Goal: Information Seeking & Learning: Learn about a topic

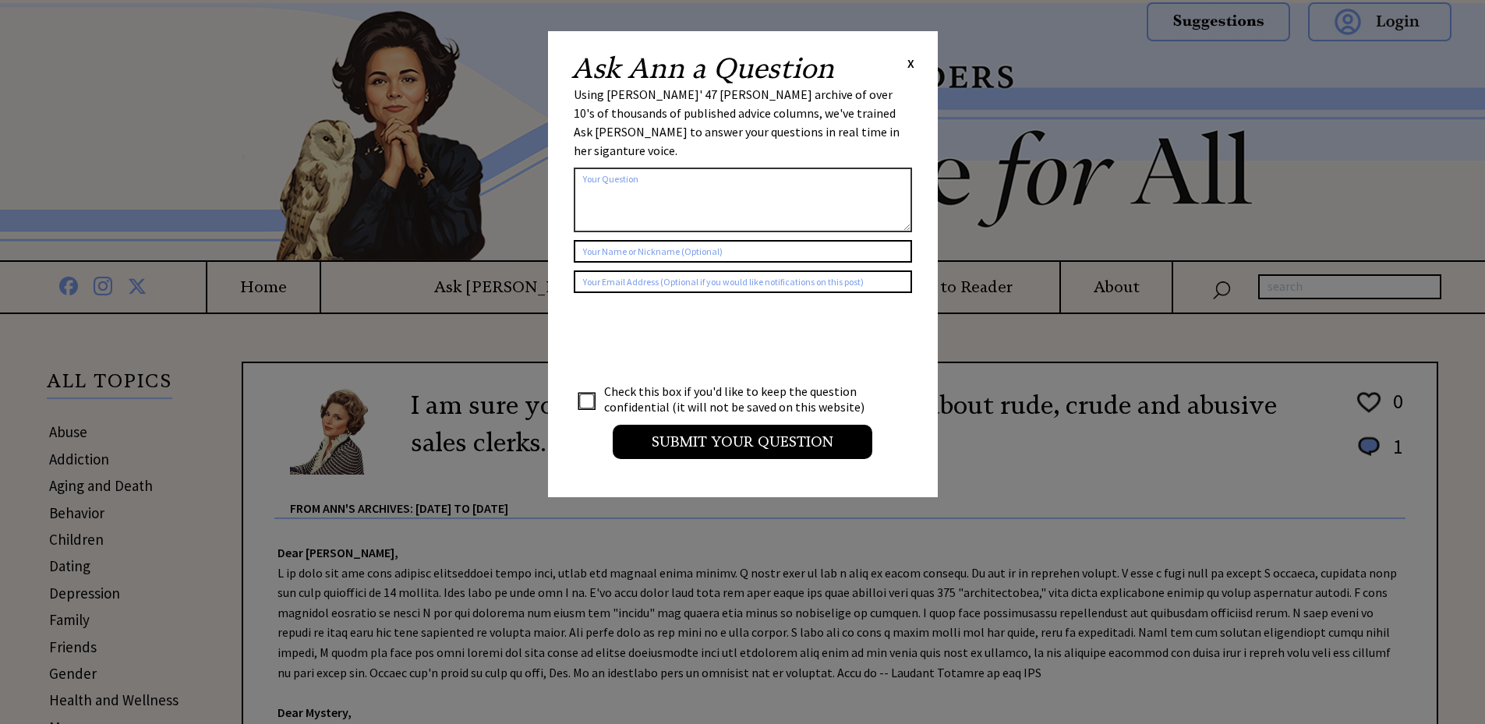
click at [909, 62] on span "X" at bounding box center [910, 63] width 7 height 16
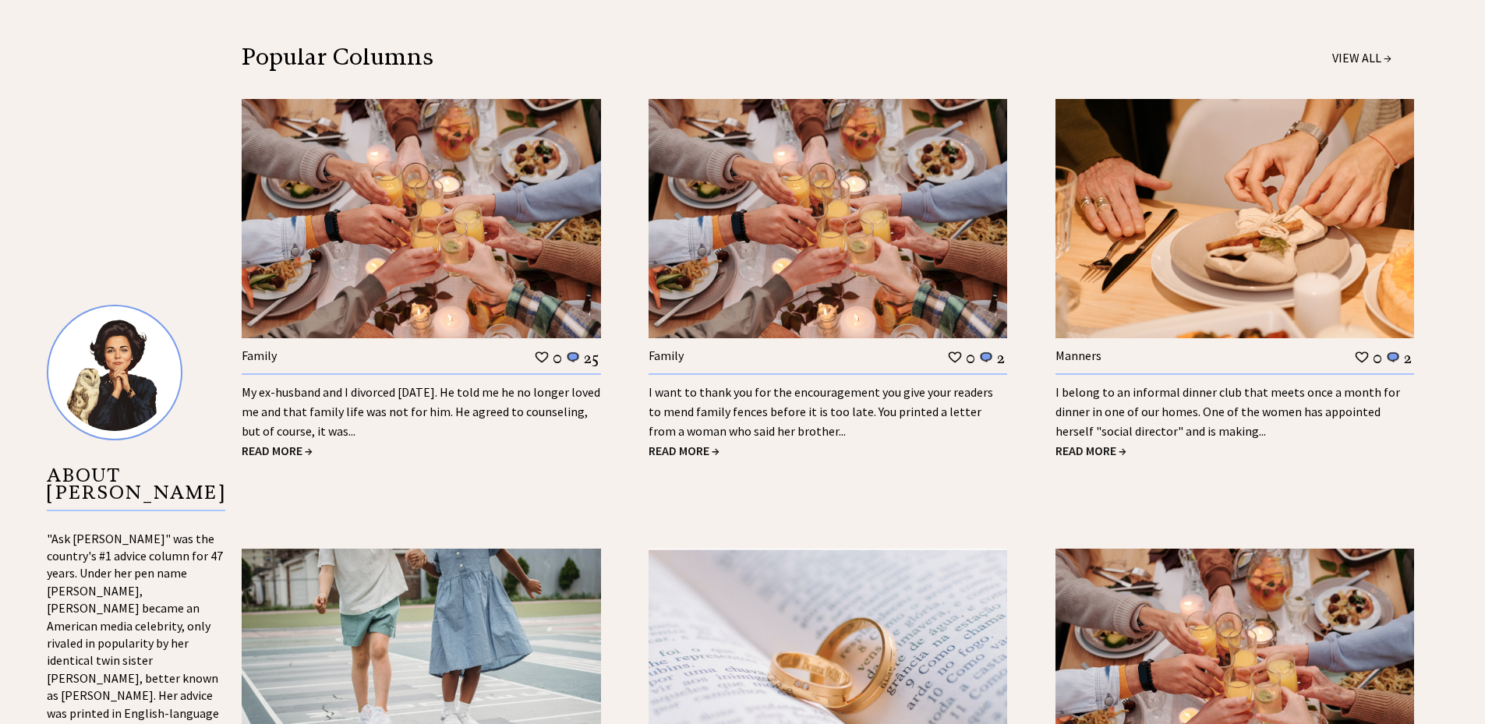
scroll to position [1481, 0]
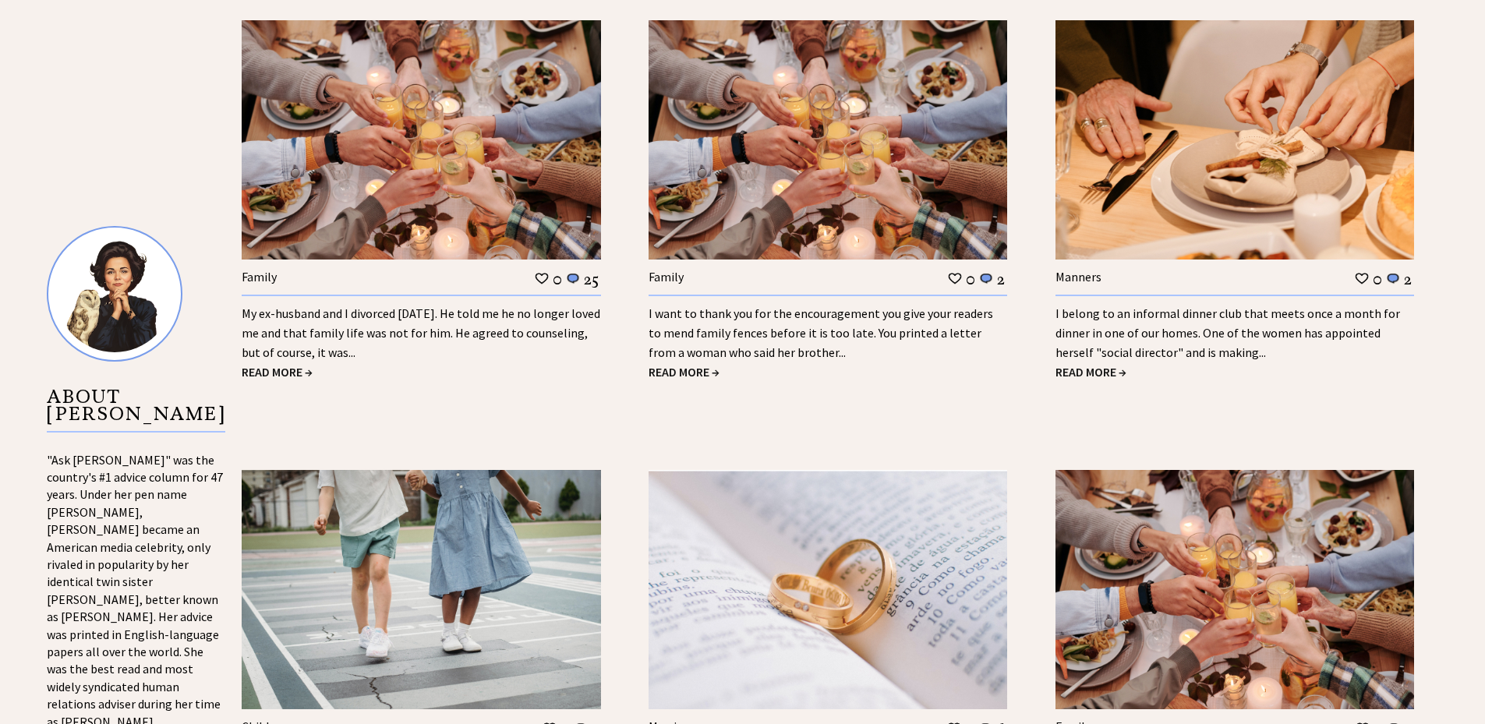
click at [376, 342] on div "My ex-husband and I divorced 18 years ago. He told me he no longer loved me and…" at bounding box center [421, 329] width 359 height 68
click at [281, 370] on span "READ MORE →" at bounding box center [277, 372] width 71 height 16
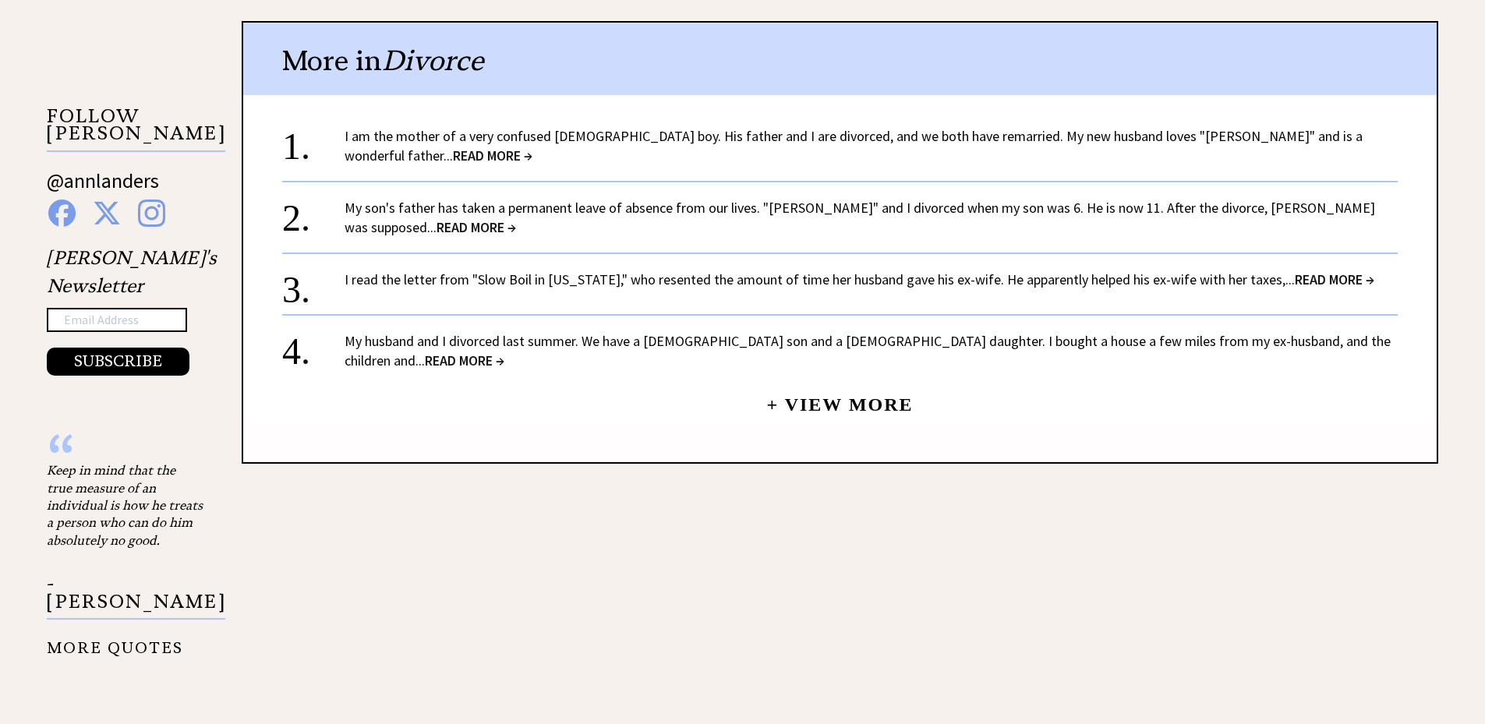
scroll to position [1481, 0]
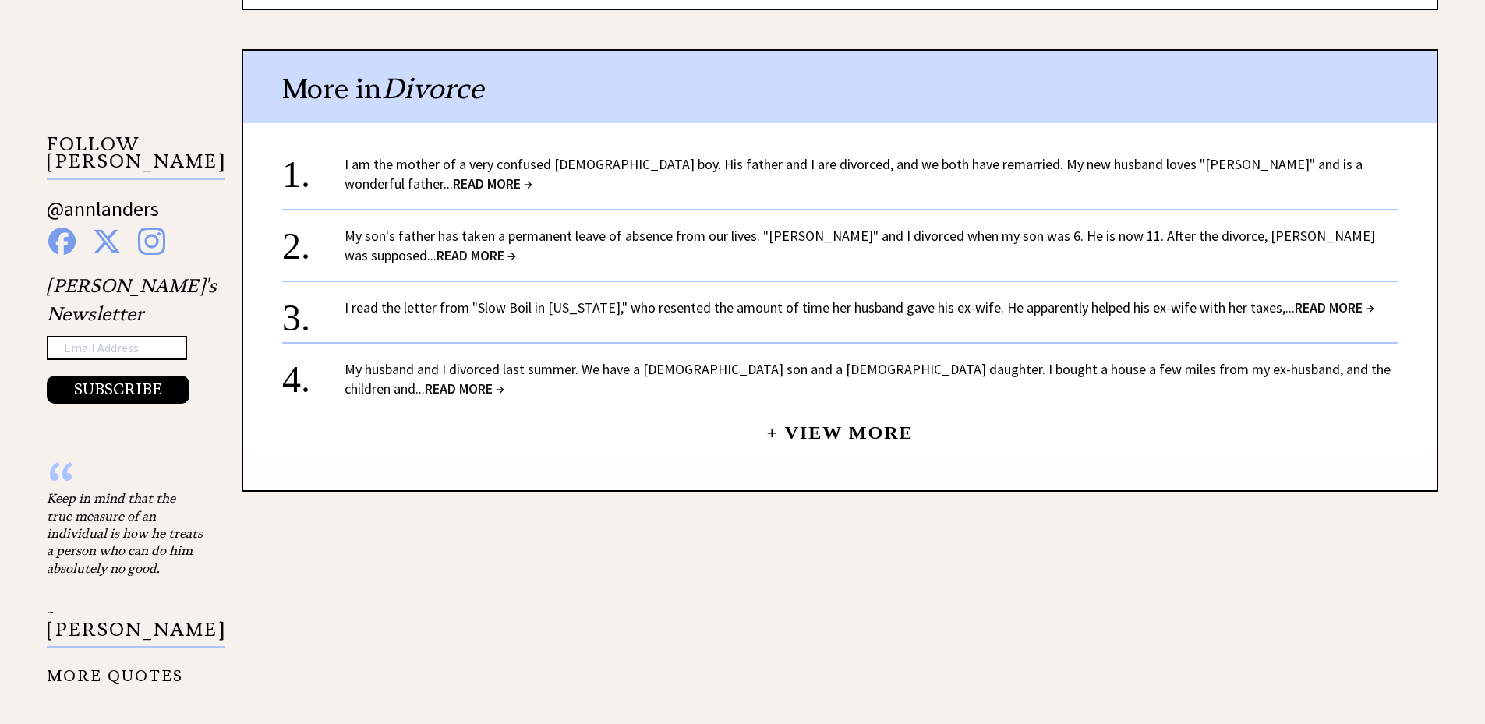
click at [504, 380] on span "READ MORE →" at bounding box center [464, 389] width 79 height 18
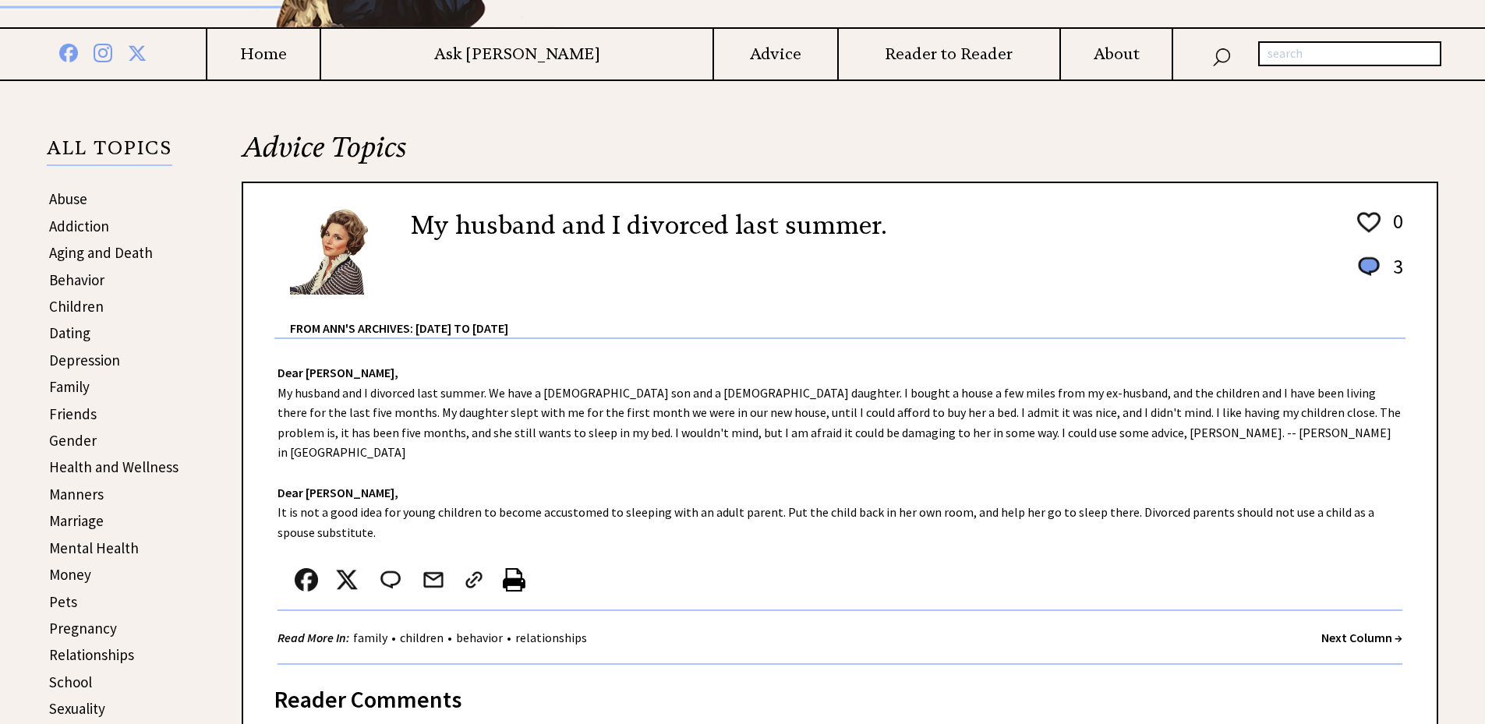
scroll to position [234, 0]
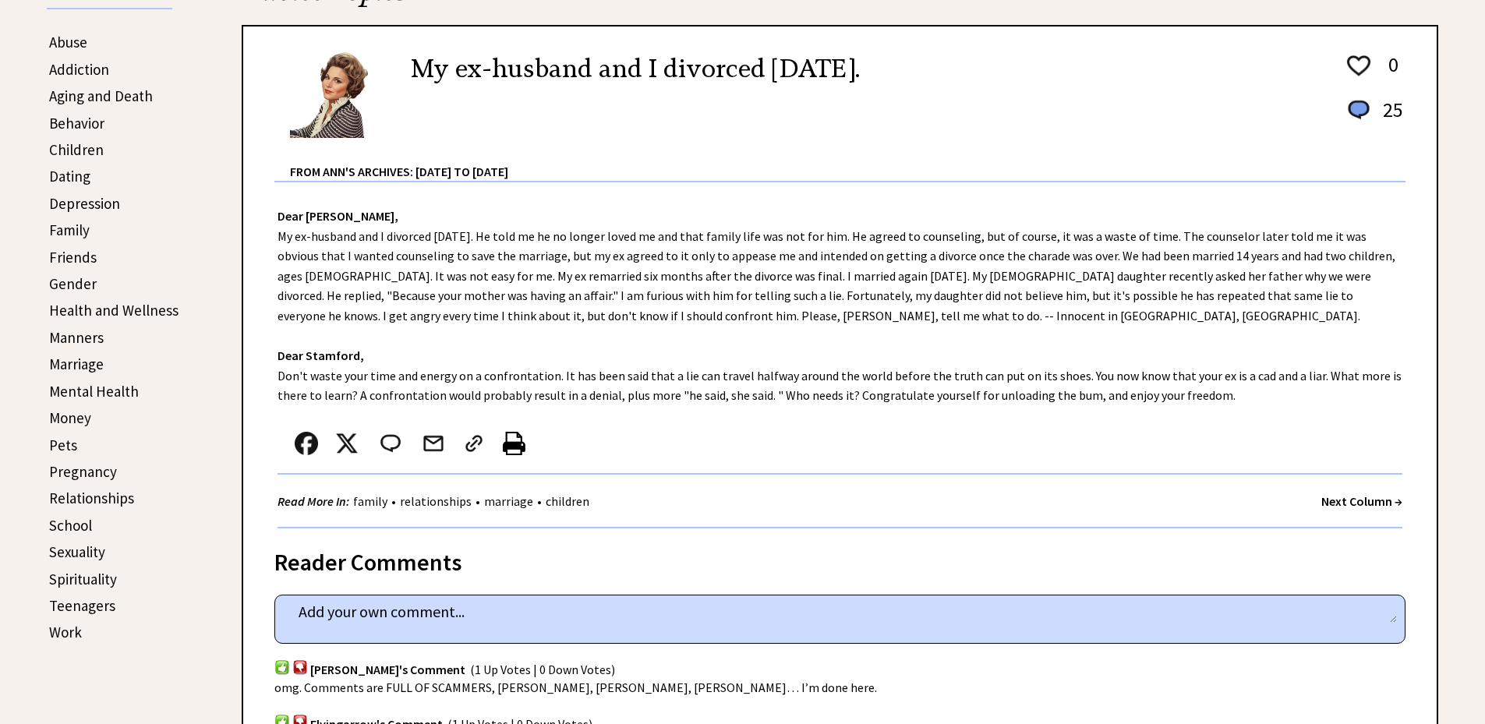
scroll to position [312, 0]
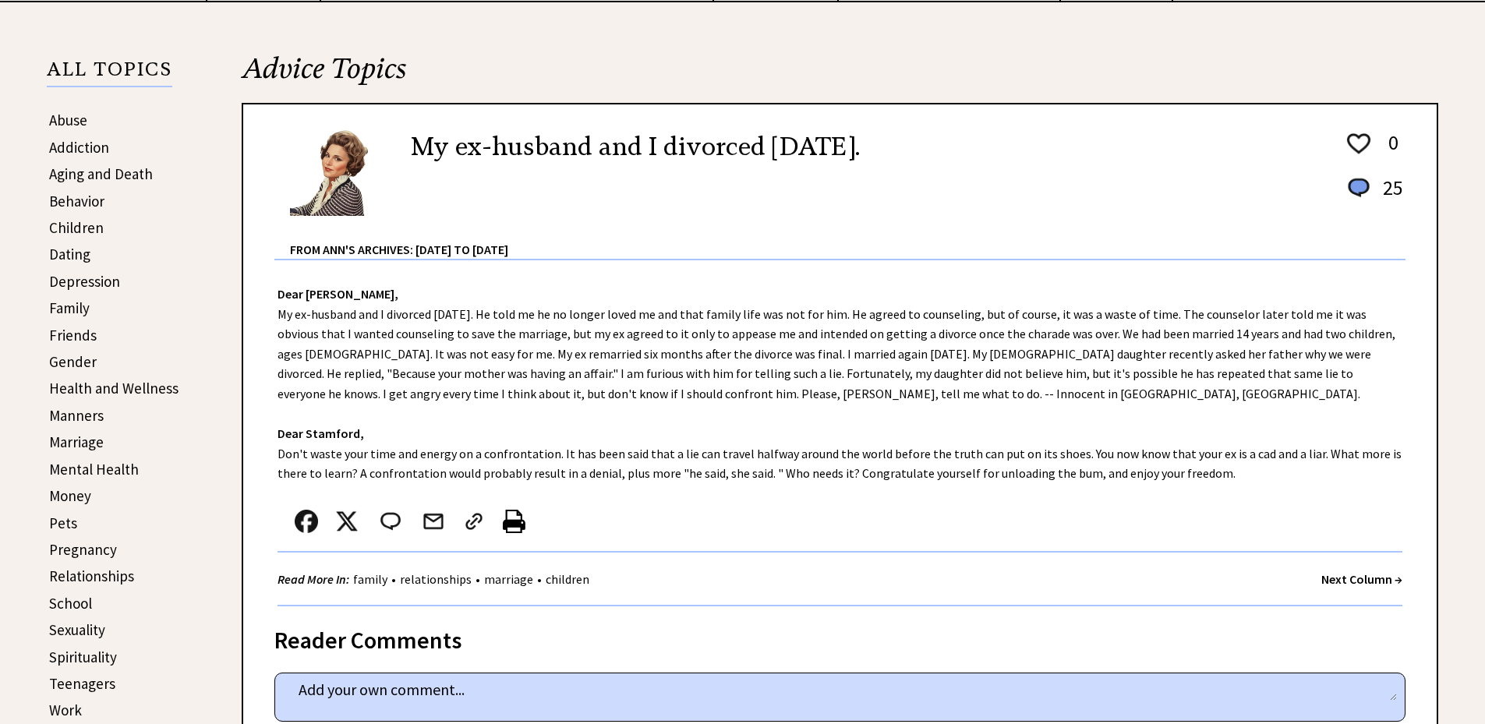
click at [84, 175] on link "Aging and Death" at bounding box center [101, 173] width 104 height 19
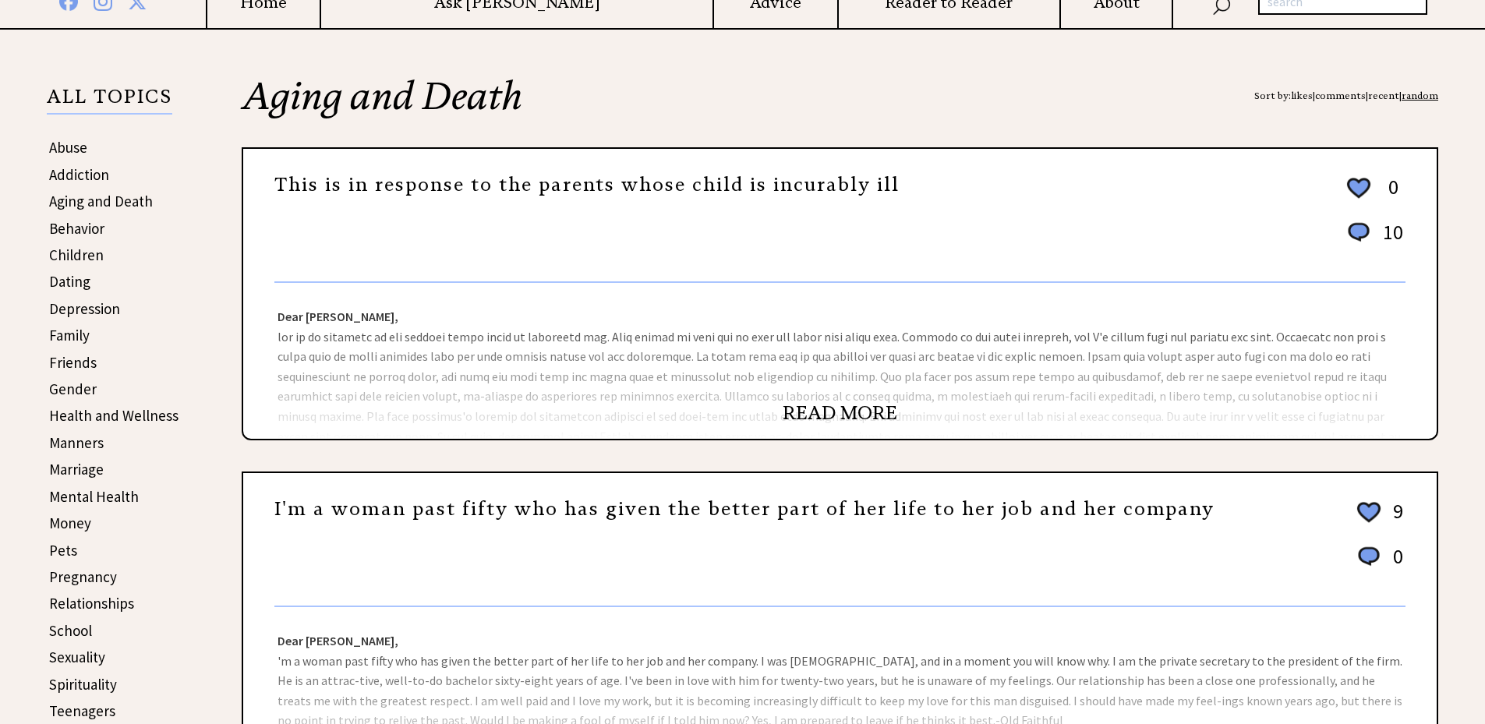
scroll to position [312, 0]
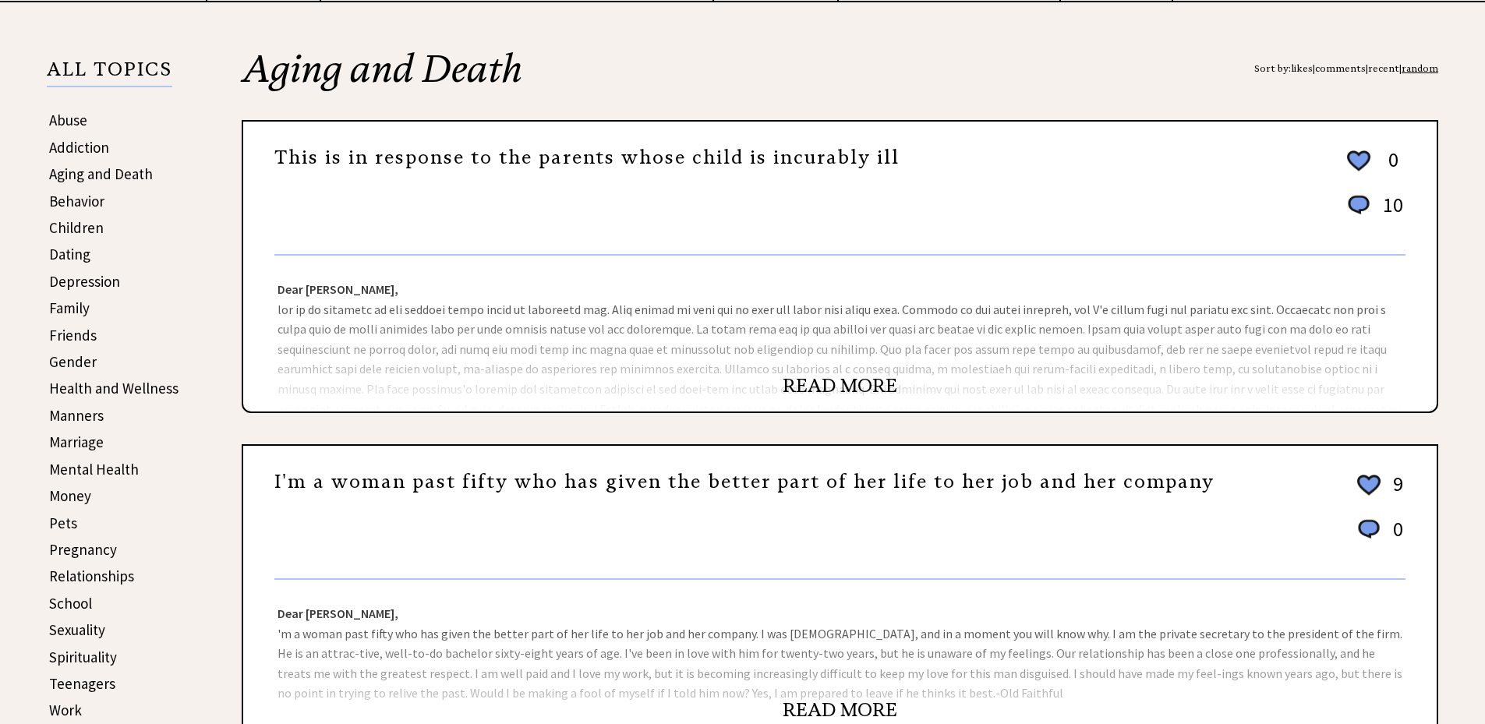
click at [69, 499] on link "Money" at bounding box center [70, 495] width 42 height 19
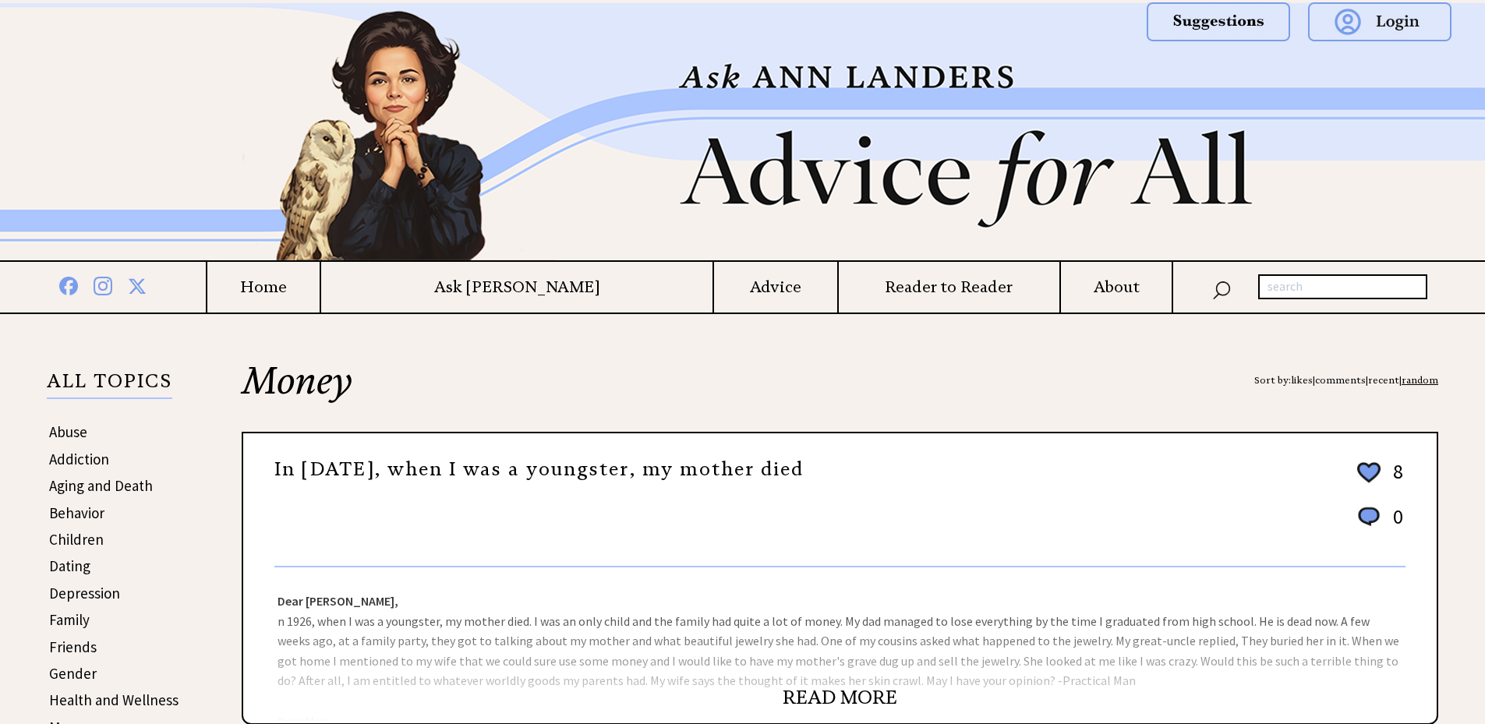
click at [838, 699] on link "READ MORE" at bounding box center [840, 697] width 115 height 23
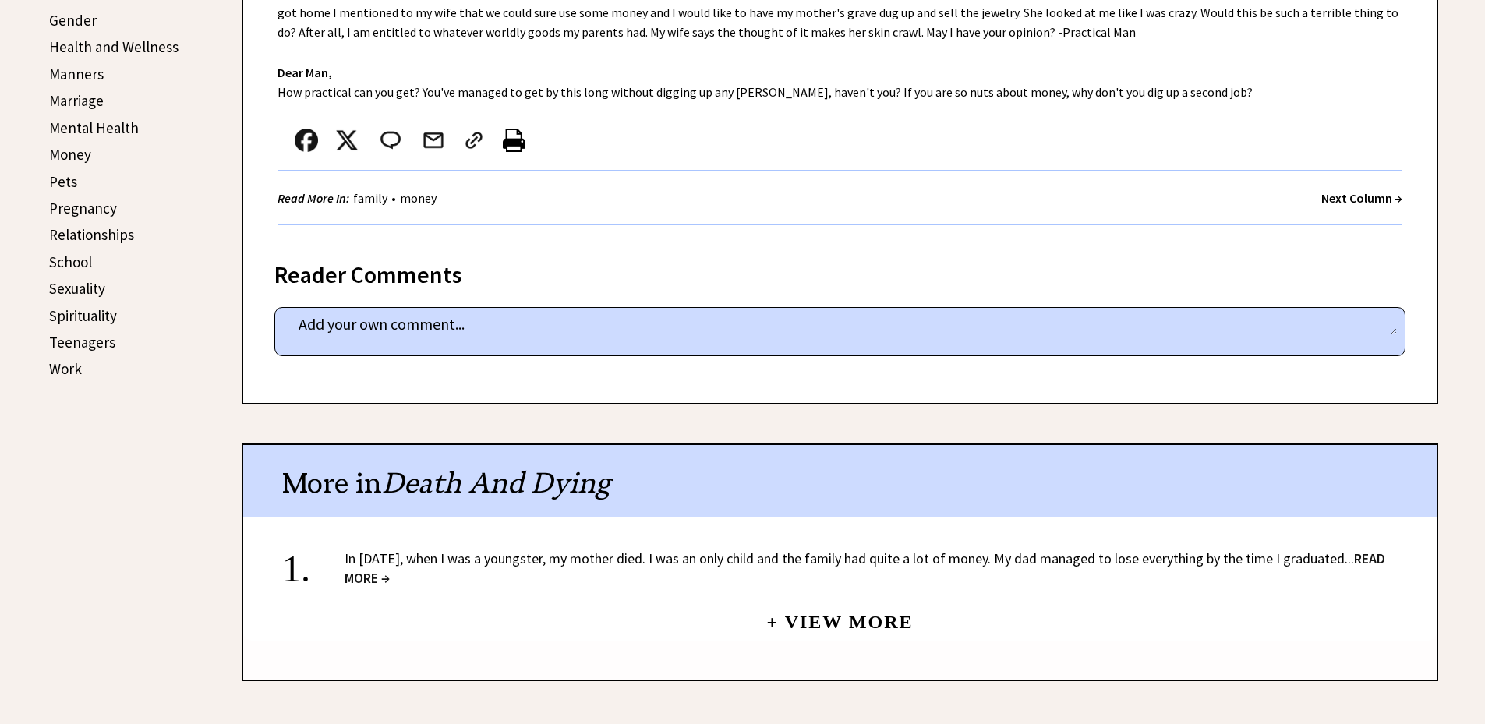
scroll to position [390, 0]
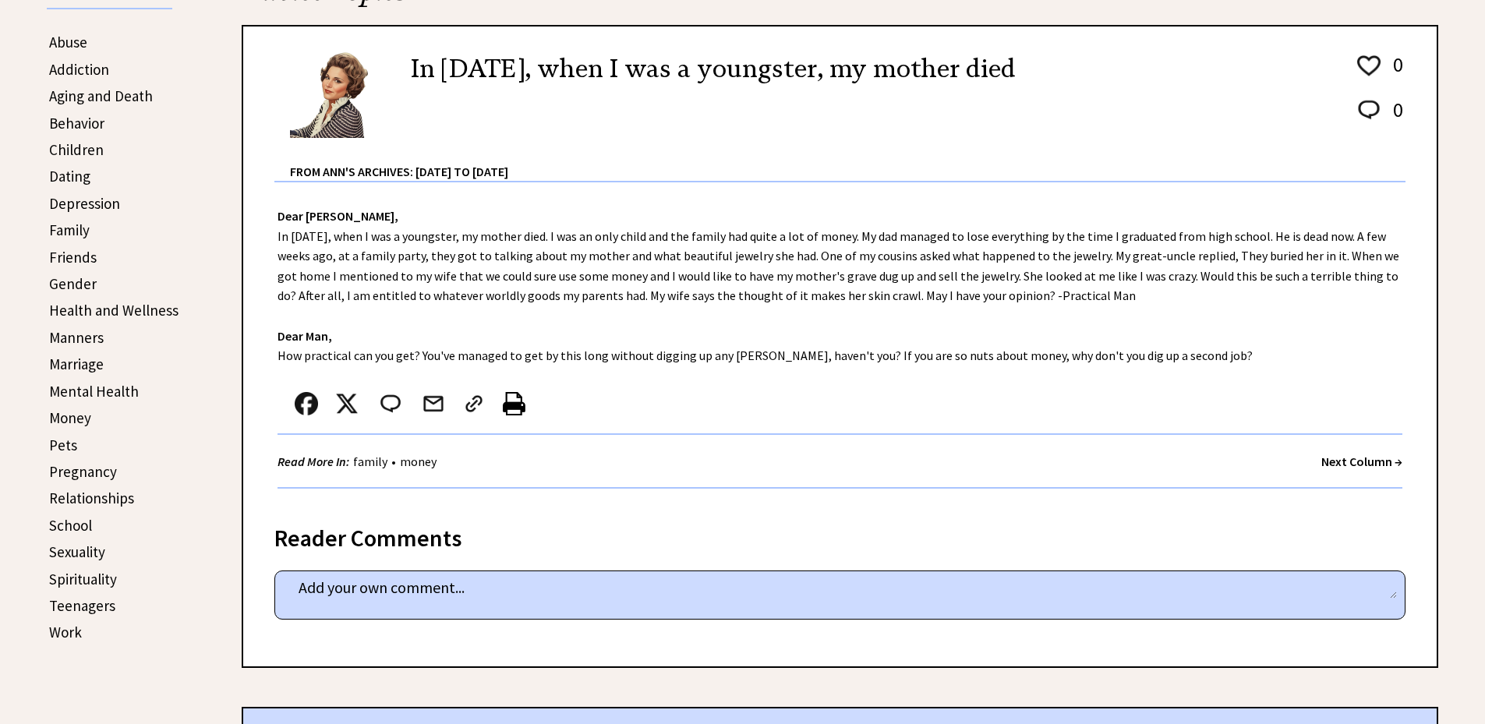
click at [64, 447] on link "Pets" at bounding box center [63, 445] width 28 height 19
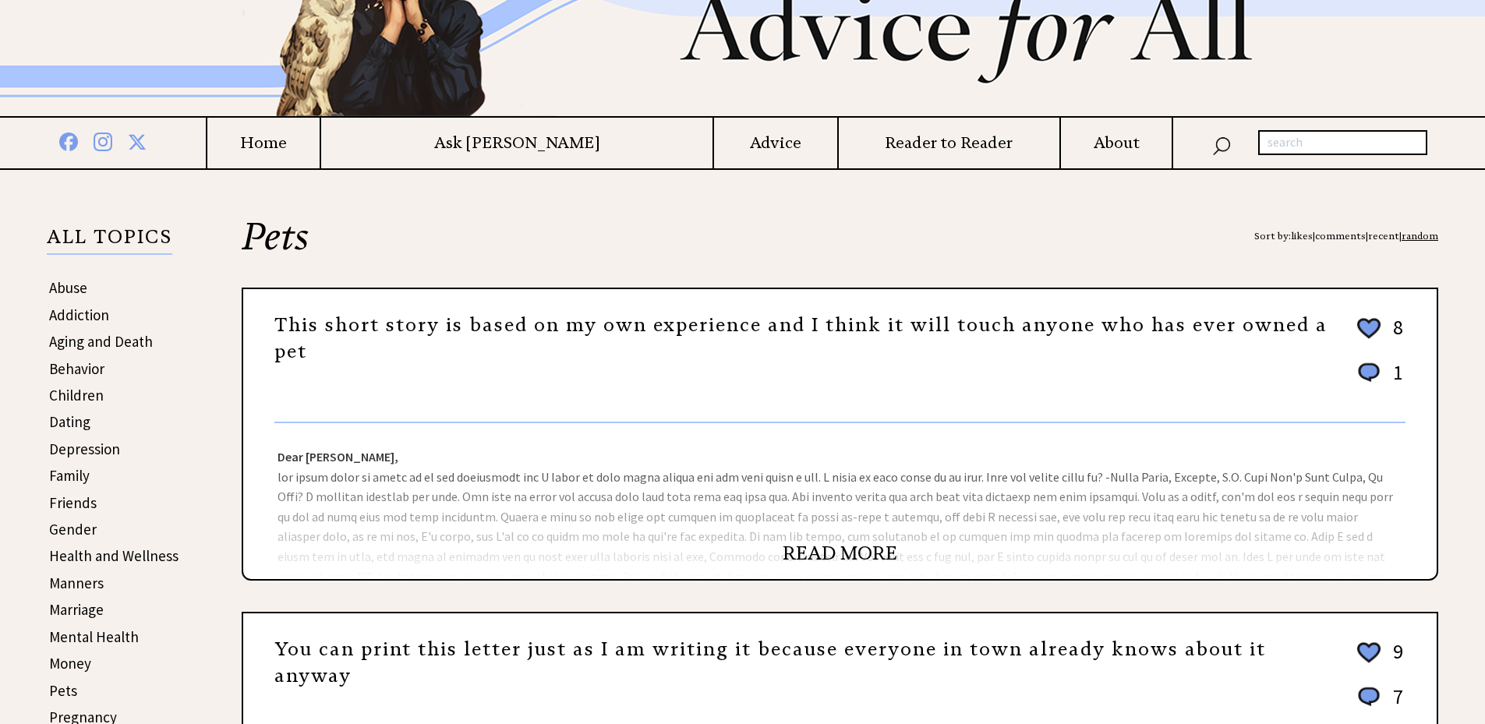
scroll to position [156, 0]
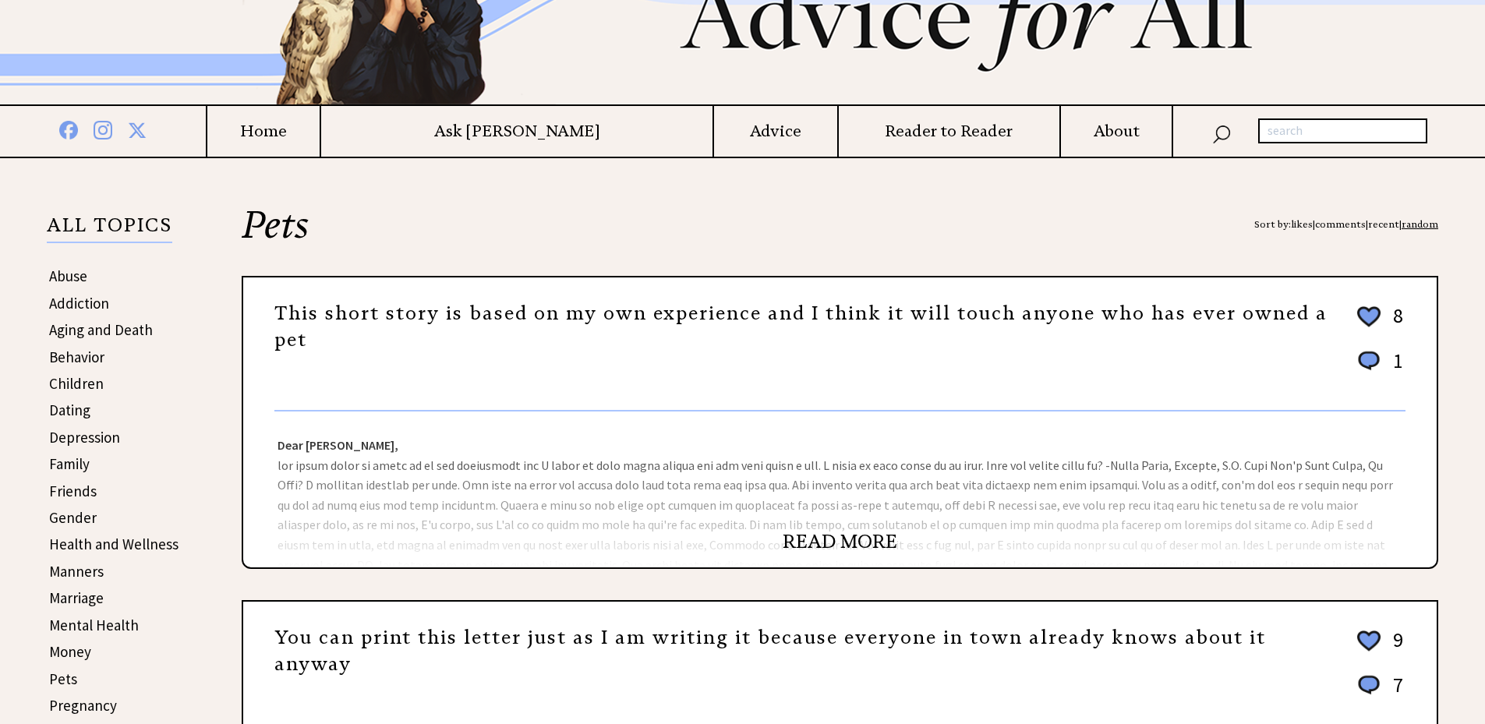
click at [836, 543] on link "READ MORE" at bounding box center [840, 541] width 115 height 23
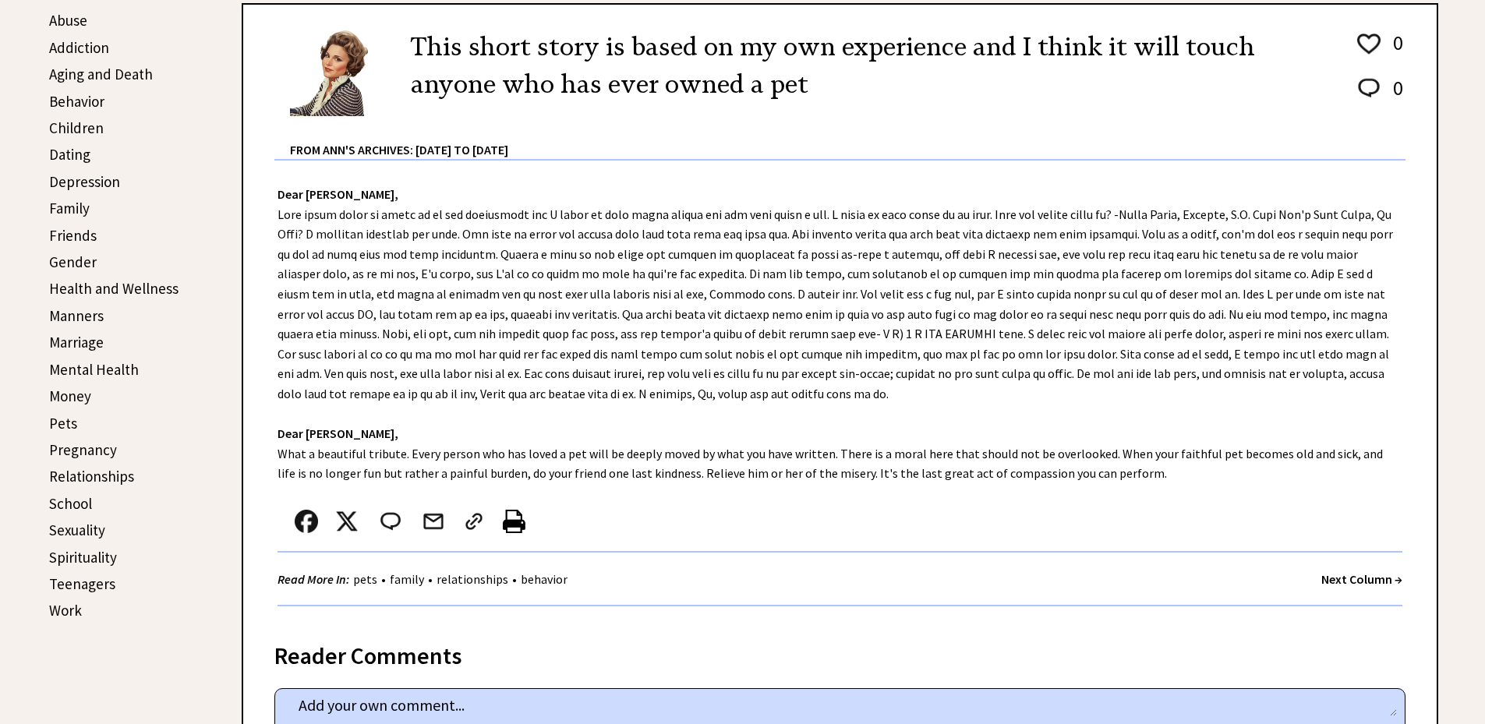
scroll to position [390, 0]
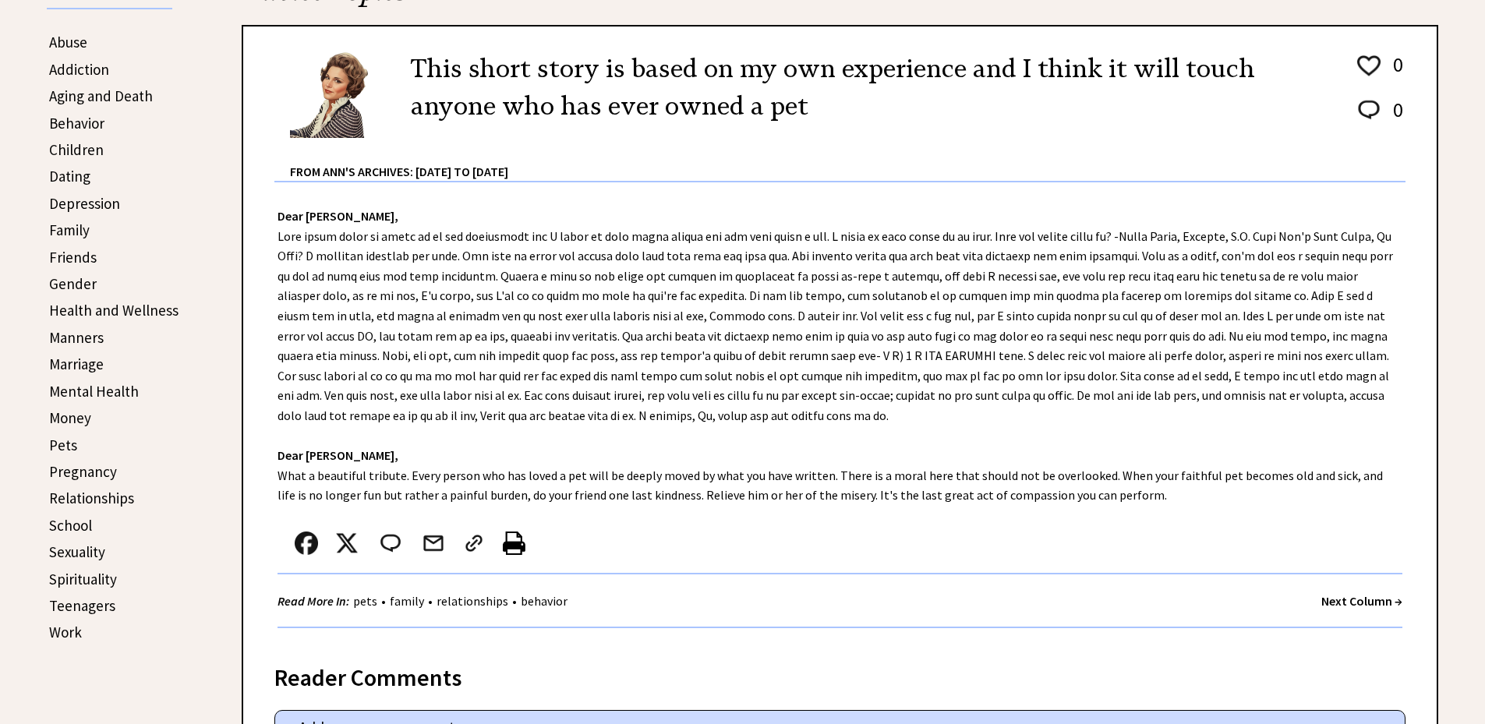
click at [72, 339] on link "Manners" at bounding box center [76, 337] width 55 height 19
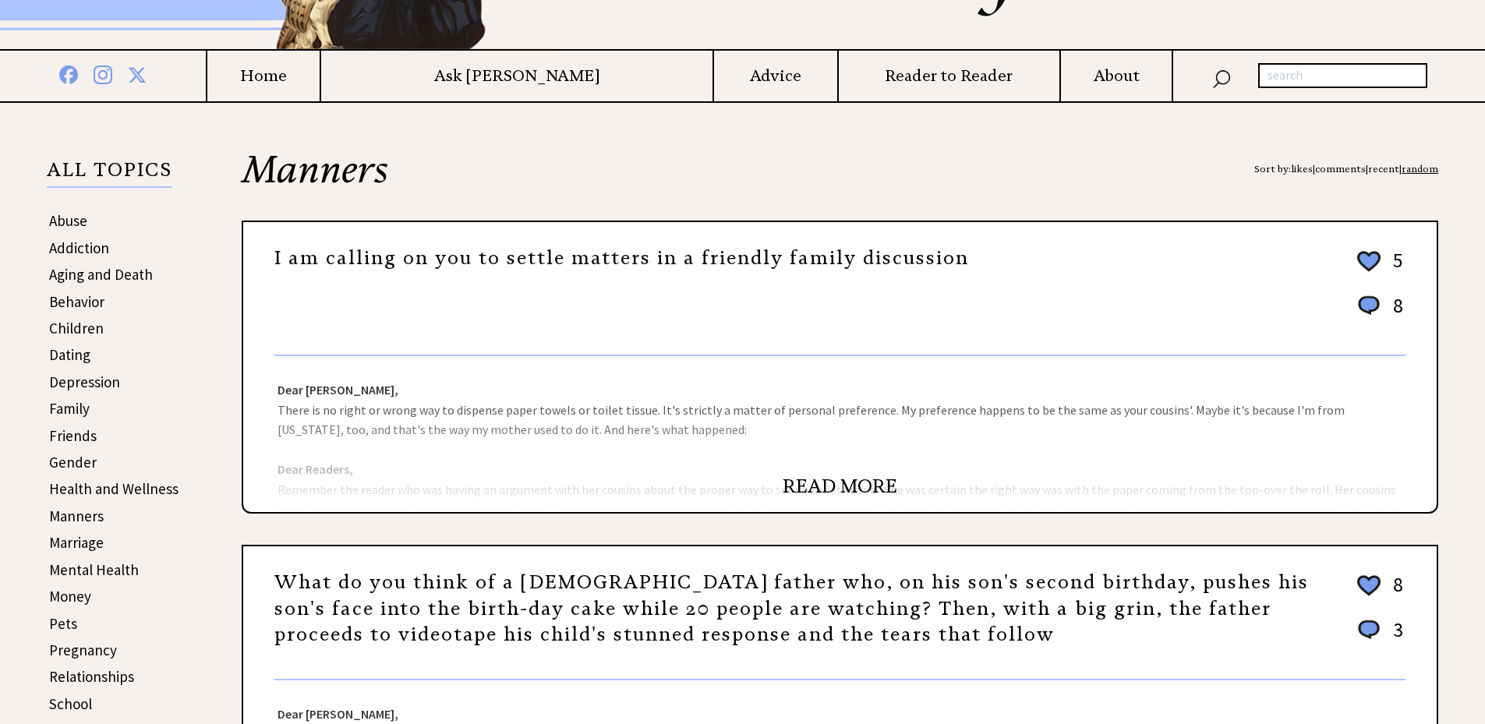
scroll to position [234, 0]
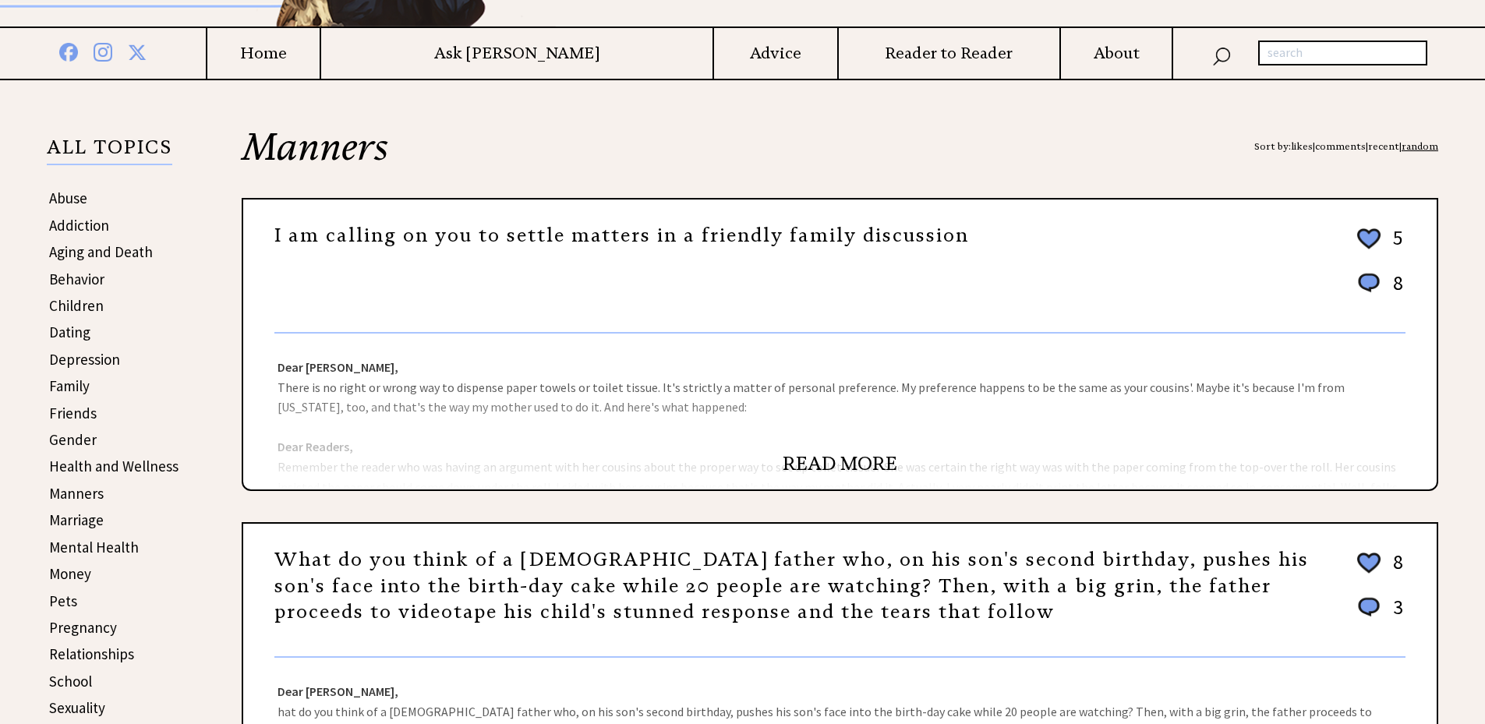
click at [839, 461] on link "READ MORE" at bounding box center [840, 463] width 115 height 23
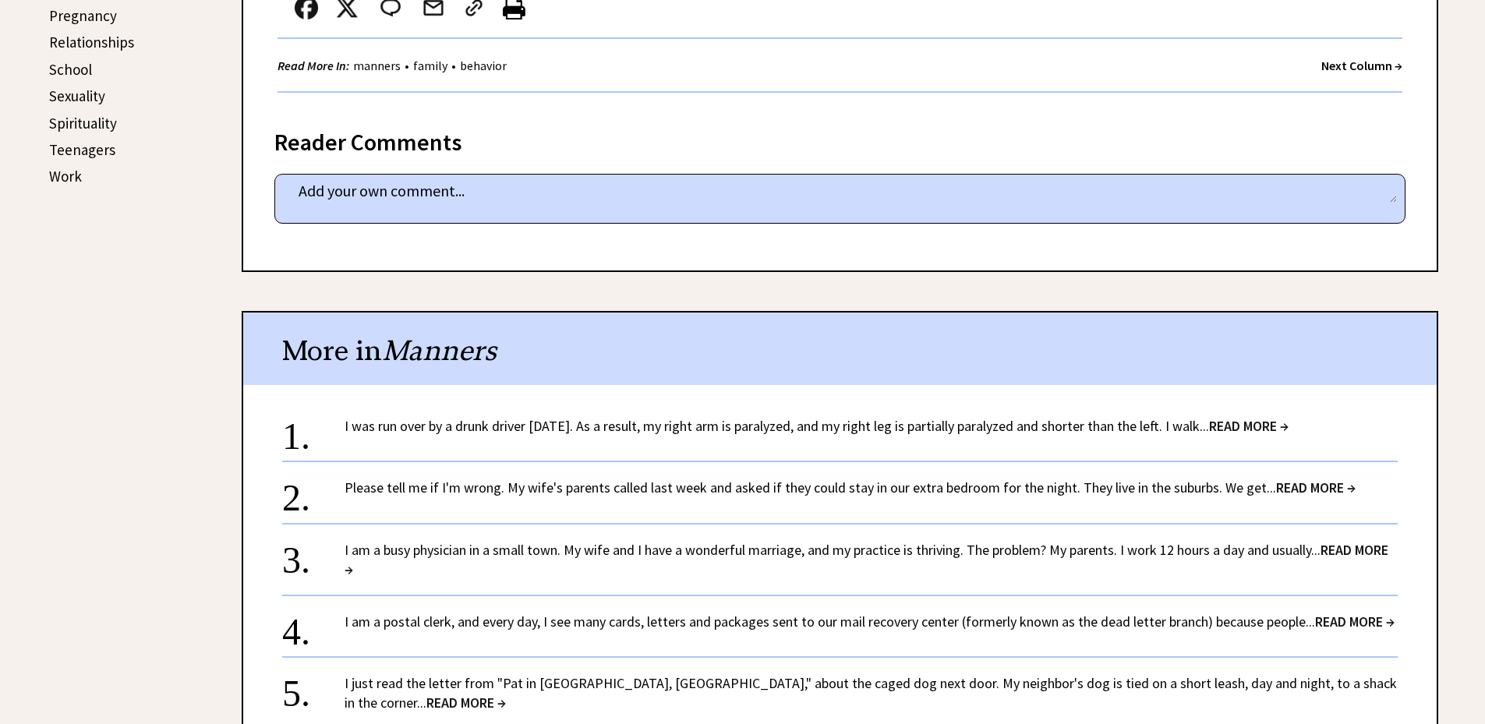
scroll to position [857, 0]
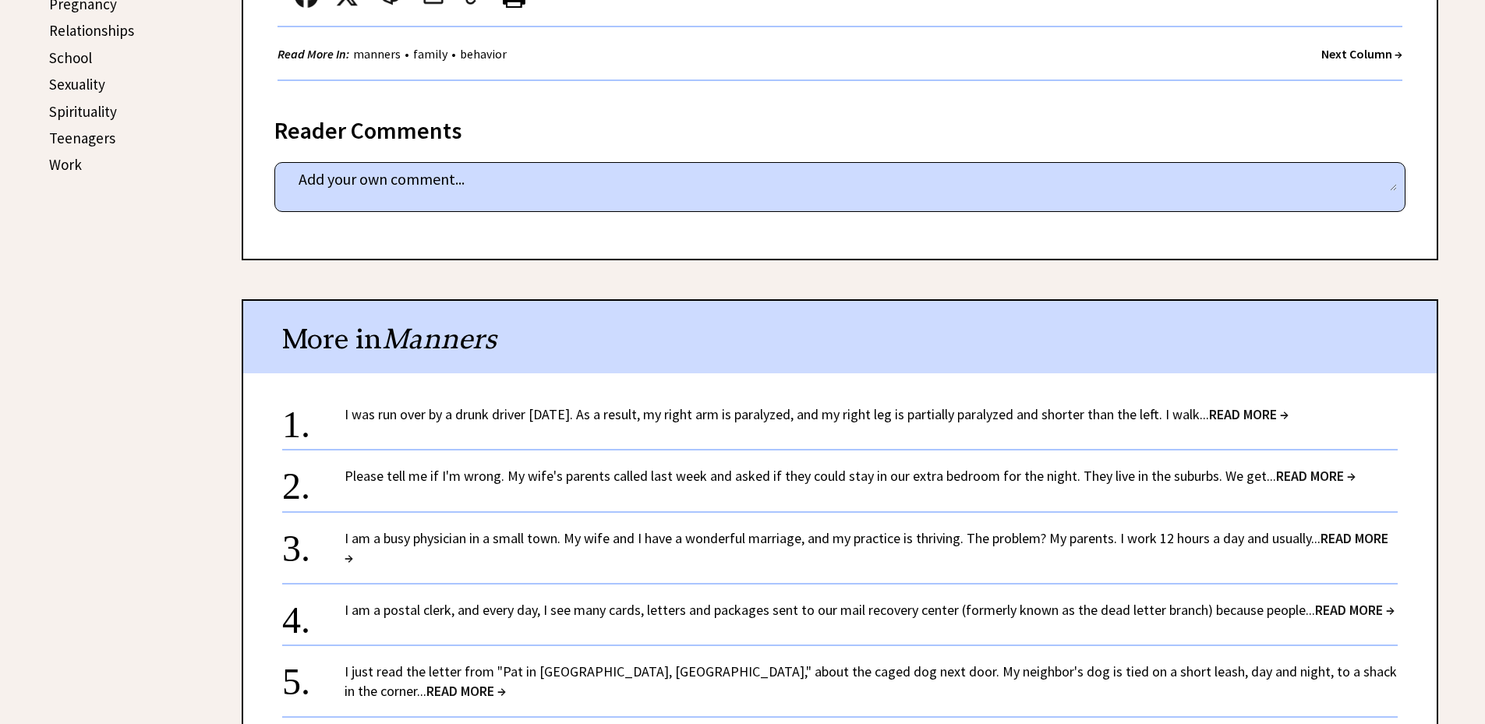
click at [654, 429] on div "1. I was run over by a drunk driver 21 years ago. As a result, my right arm is …" at bounding box center [839, 411] width 1115 height 44
click at [550, 425] on div "1. I was run over by a drunk driver 21 years ago. As a result, my right arm is …" at bounding box center [839, 411] width 1115 height 44
click at [1270, 405] on span "READ MORE →" at bounding box center [1248, 414] width 79 height 18
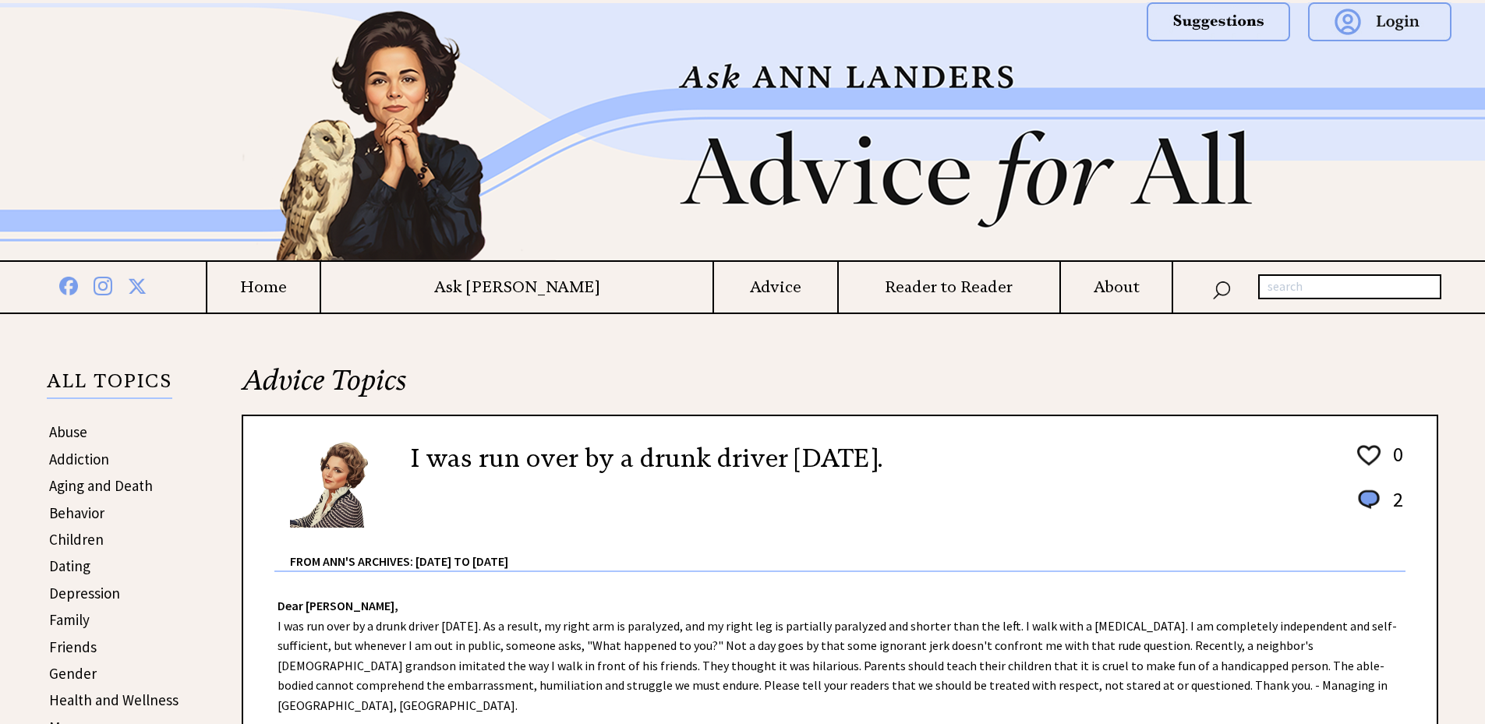
click at [1272, 415] on div "I was run over by a drunk driver [DATE]. 0 2 0 2 From Ann's Archives: [DATE] to…" at bounding box center [840, 656] width 1196 height 483
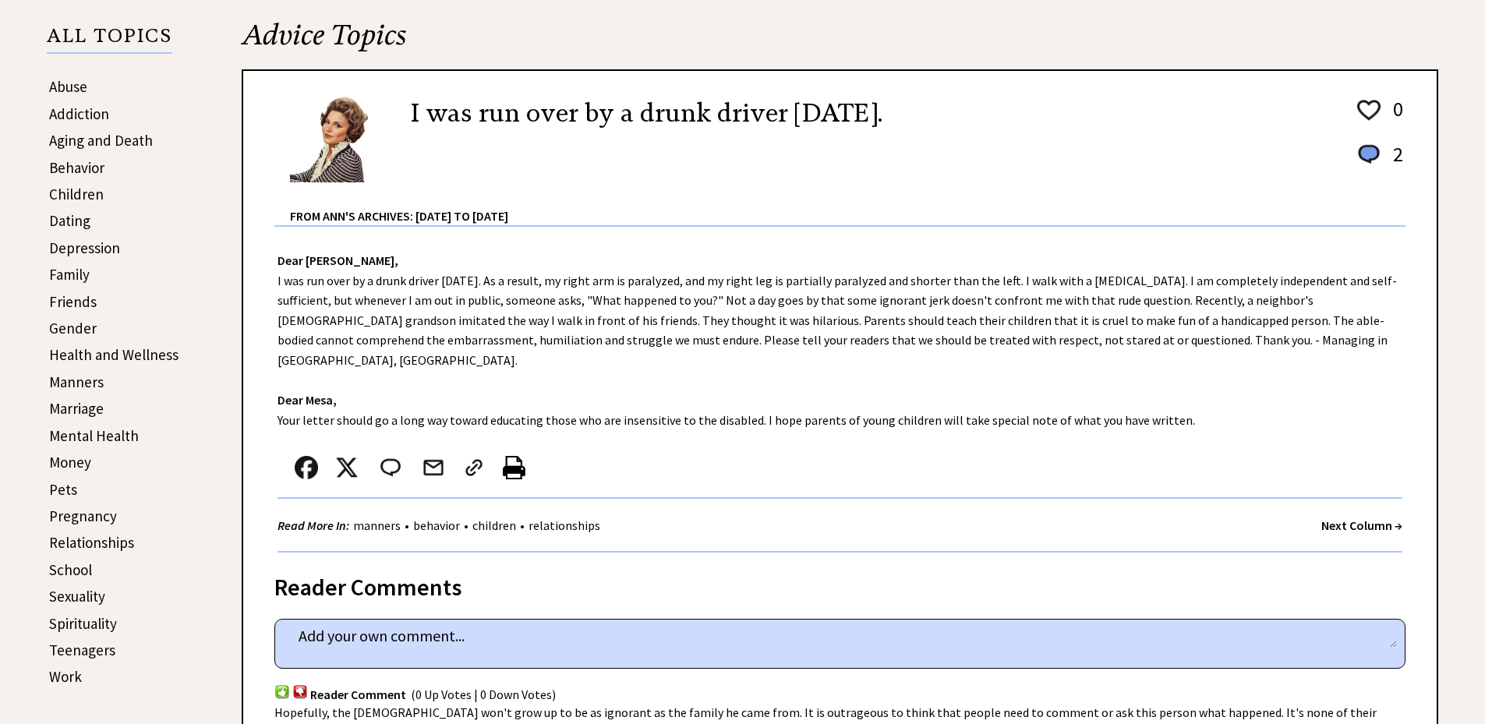
scroll to position [390, 0]
